Goal: Find specific page/section: Find specific page/section

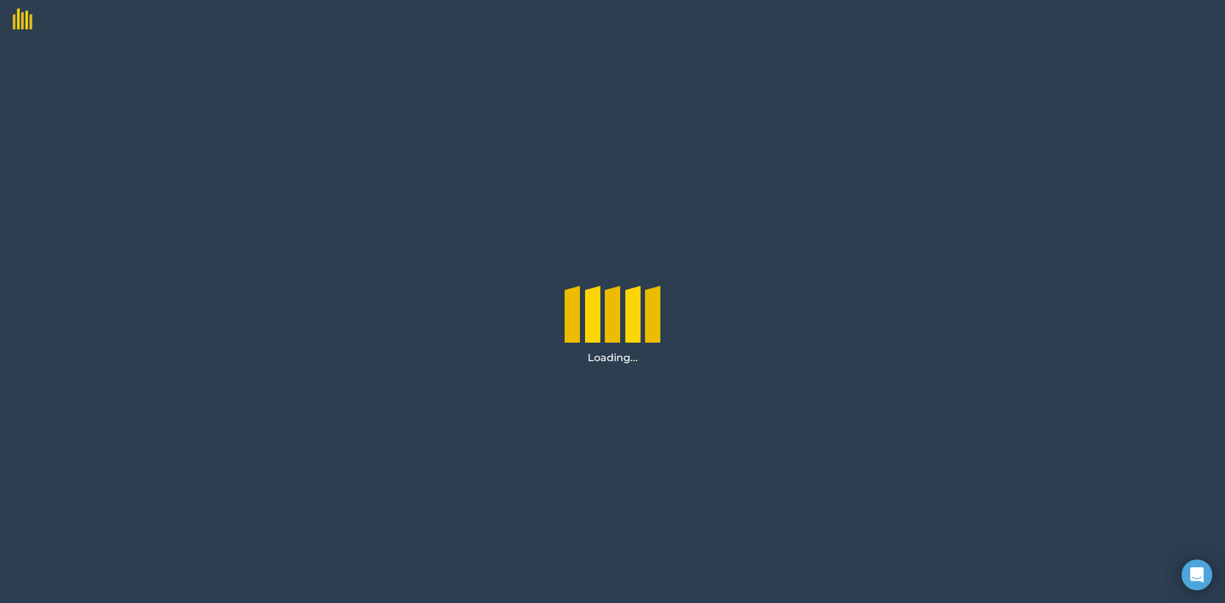
click at [772, 104] on div "Loading..." at bounding box center [612, 320] width 1225 height 565
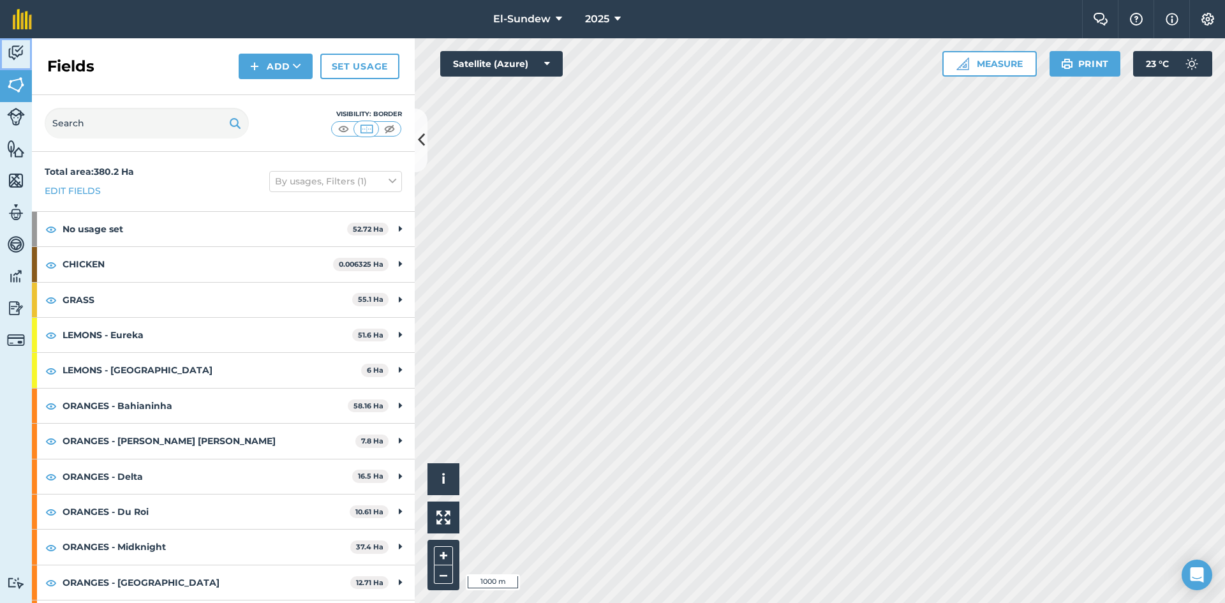
click at [13, 60] on img at bounding box center [16, 52] width 18 height 19
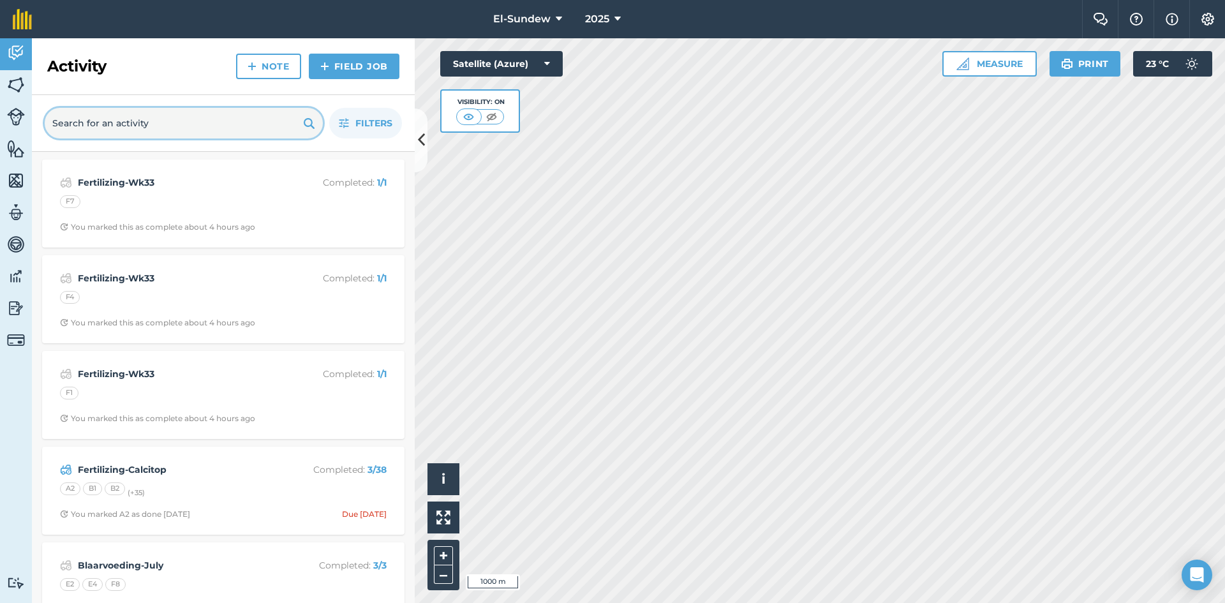
click at [139, 123] on input "text" at bounding box center [184, 123] width 278 height 31
type input "blaar"
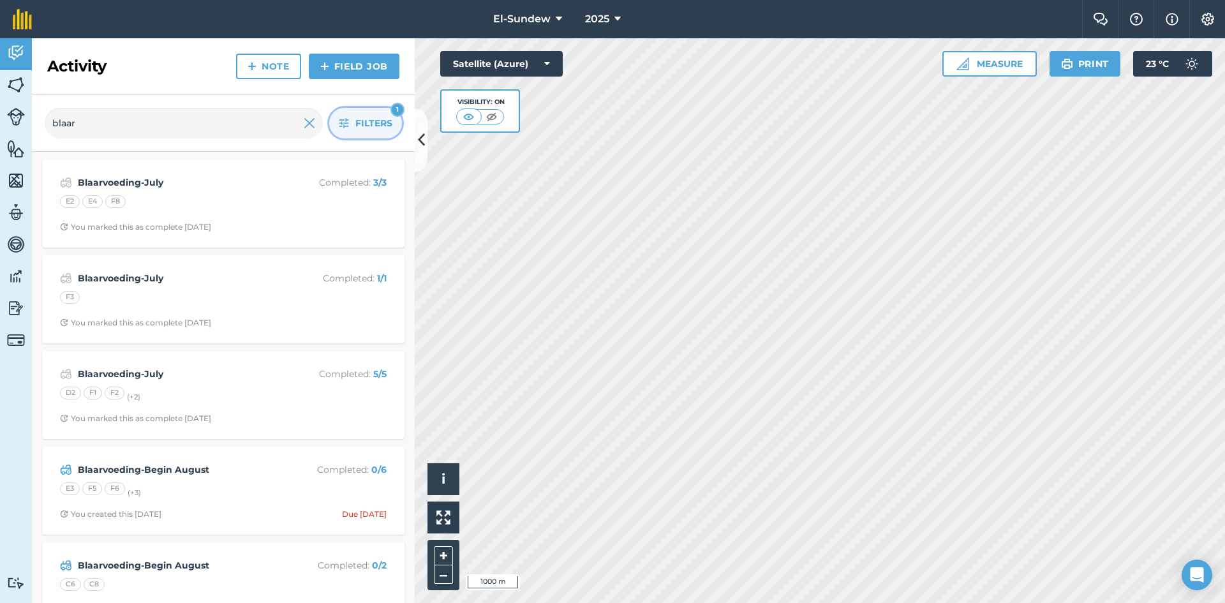
click at [348, 126] on icon "button" at bounding box center [344, 123] width 10 height 10
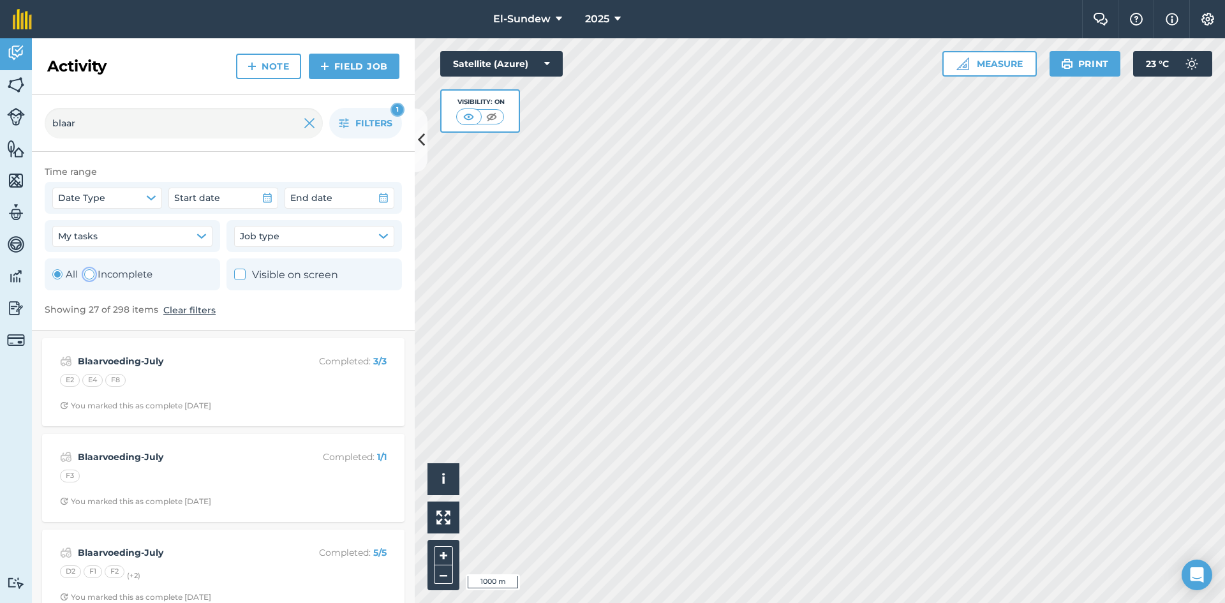
click at [122, 278] on label "Incomplete" at bounding box center [118, 274] width 68 height 15
radio input "false"
radio input "true"
click at [349, 115] on button "Filters 2" at bounding box center [365, 123] width 73 height 31
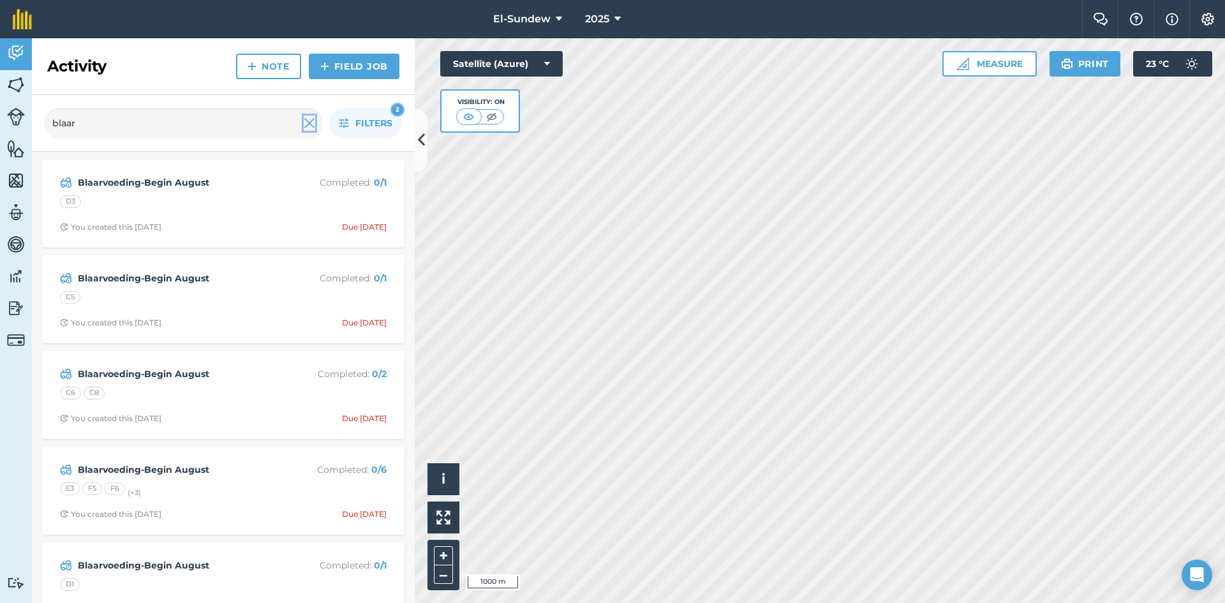
click at [306, 120] on img at bounding box center [309, 123] width 11 height 15
